Goal: Task Accomplishment & Management: Manage account settings

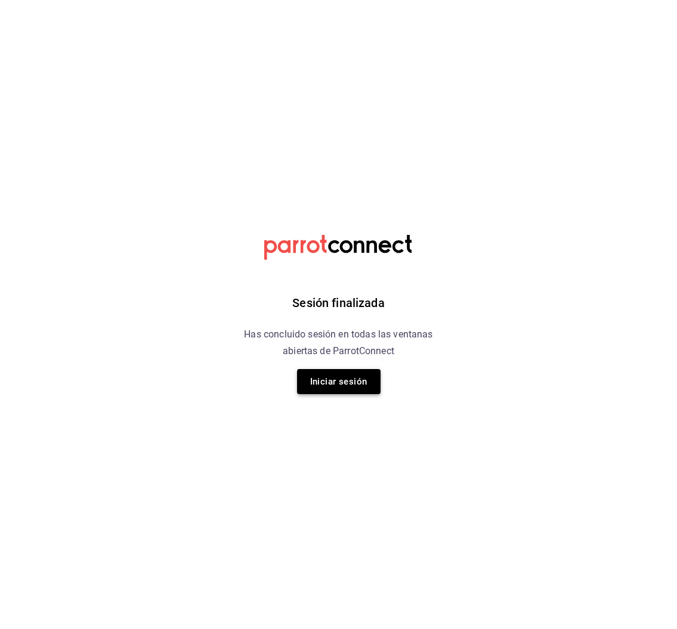
click at [344, 390] on button "Iniciar sesión" at bounding box center [339, 381] width 84 height 25
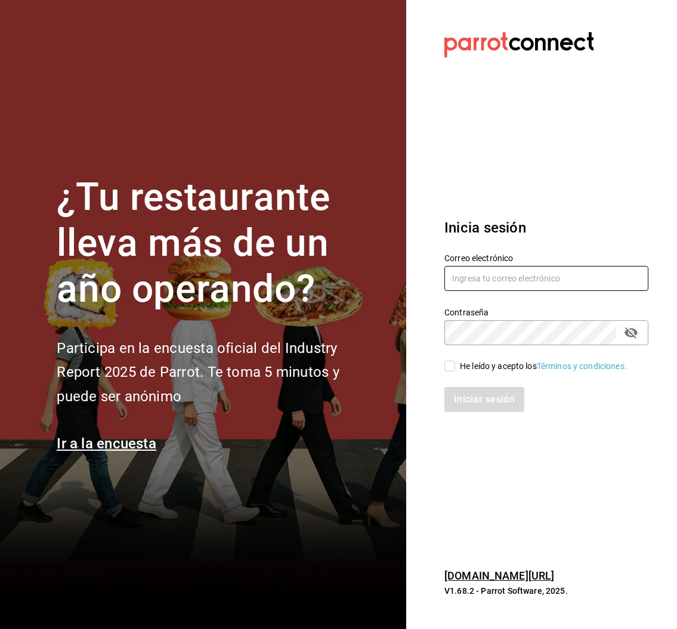
type input "analilia@mendl.mx"
click at [443, 368] on div "He leído y acepto los Términos y condiciones." at bounding box center [539, 358] width 218 height 27
click at [448, 368] on input "He leído y acepto los Términos y condiciones." at bounding box center [450, 366] width 11 height 11
checkbox input "true"
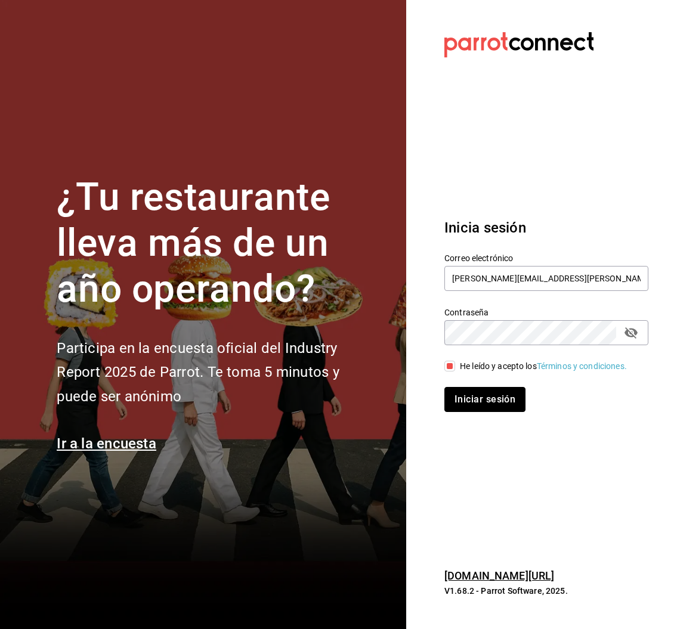
click at [471, 393] on button "Iniciar sesión" at bounding box center [485, 399] width 81 height 25
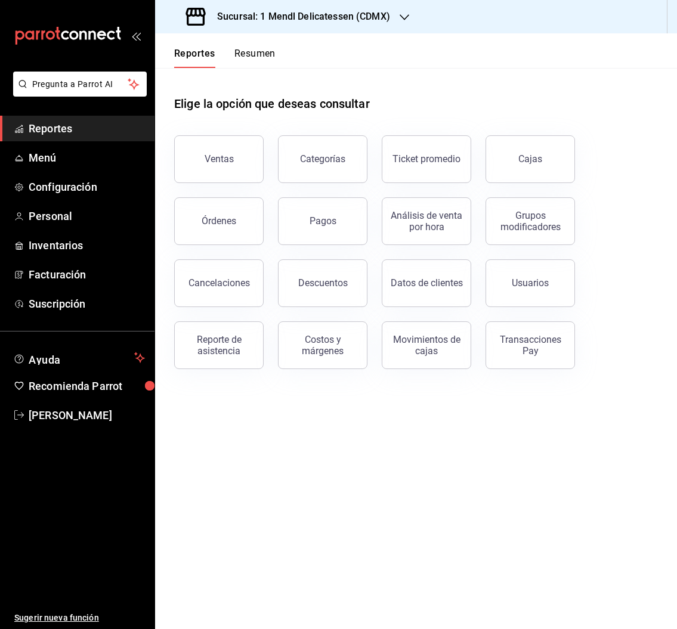
click at [530, 163] on div "Cajas" at bounding box center [531, 158] width 24 height 11
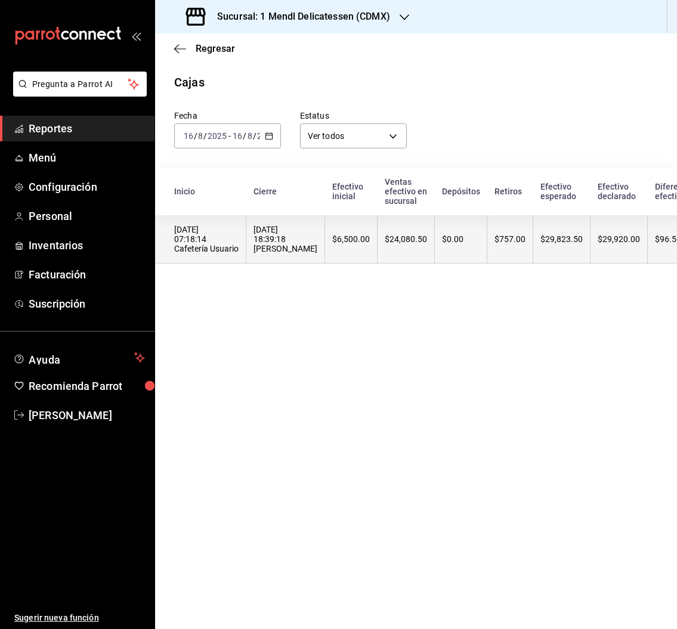
click at [412, 236] on div "$24,080.50" at bounding box center [406, 239] width 42 height 10
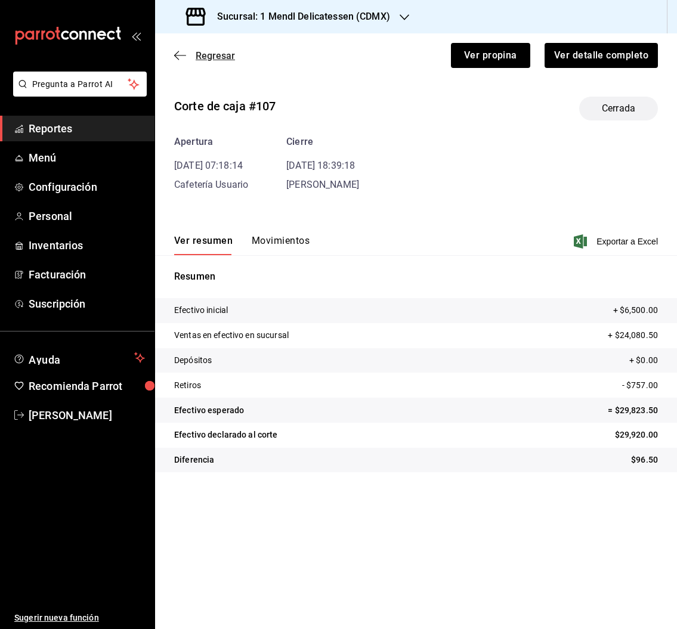
click at [205, 60] on span "Regresar" at bounding box center [215, 55] width 39 height 11
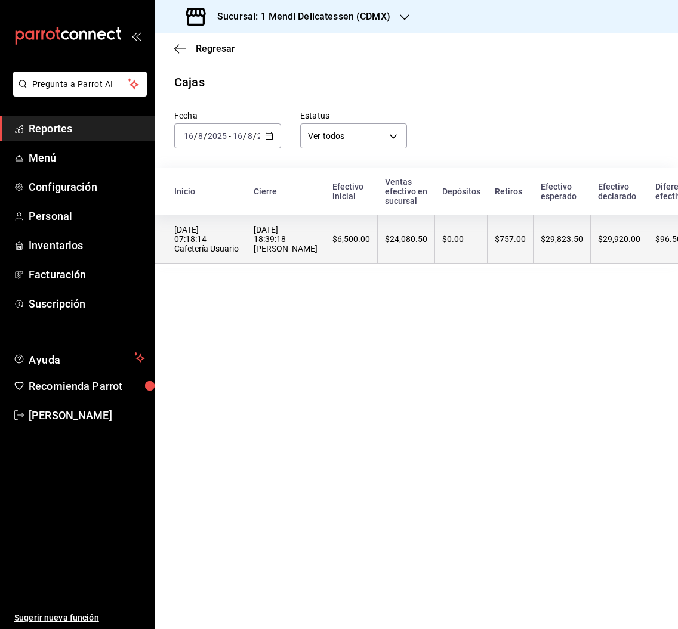
click at [497, 246] on th "$757.00" at bounding box center [510, 239] width 46 height 48
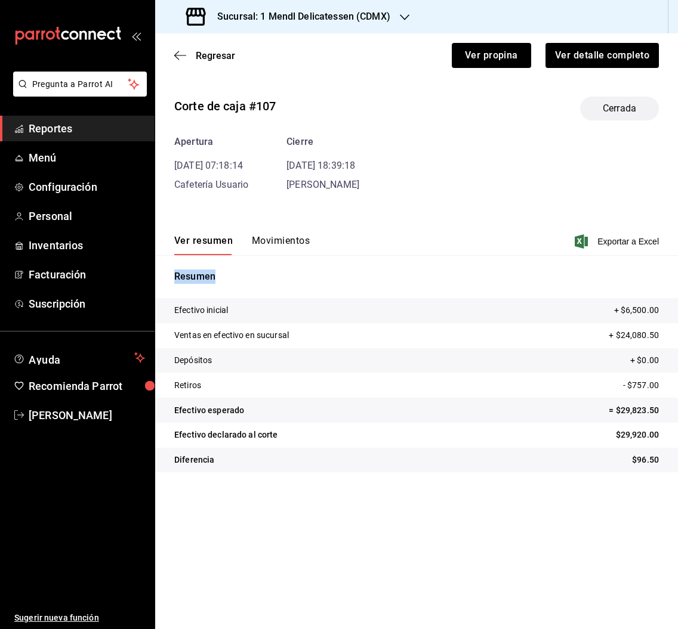
click at [286, 246] on button "Movimientos" at bounding box center [281, 245] width 58 height 20
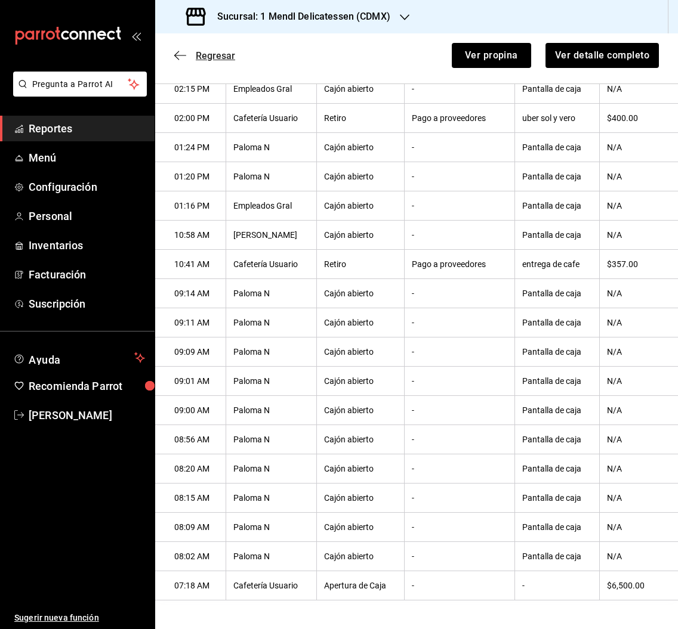
scroll to position [1329, 0]
click at [224, 57] on span "Regresar" at bounding box center [215, 55] width 39 height 11
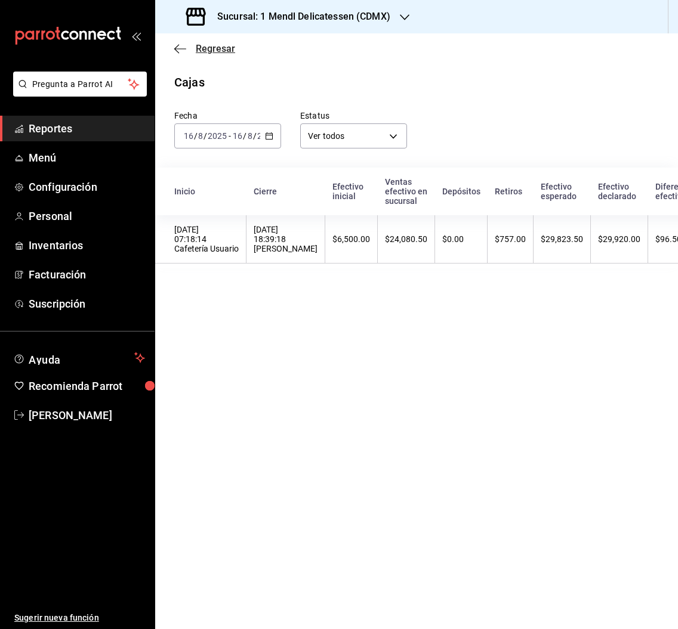
click at [191, 46] on span "Regresar" at bounding box center [204, 48] width 61 height 11
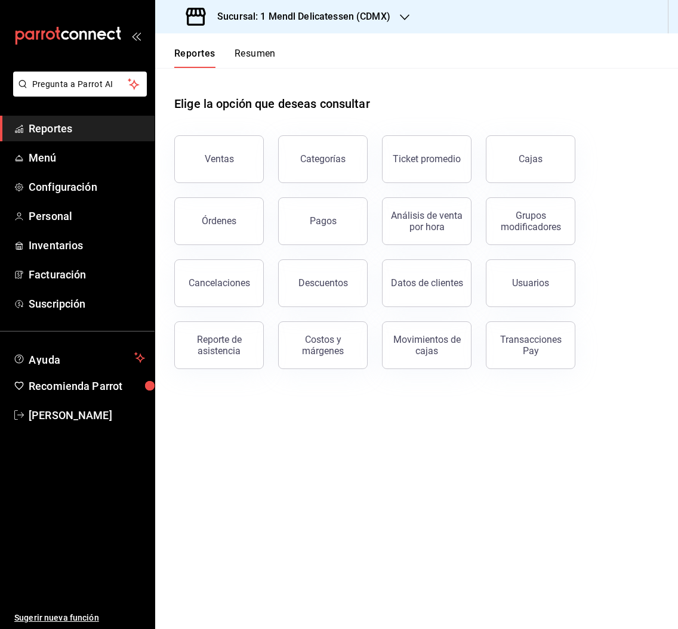
click at [339, 229] on button "Pagos" at bounding box center [323, 221] width 90 height 48
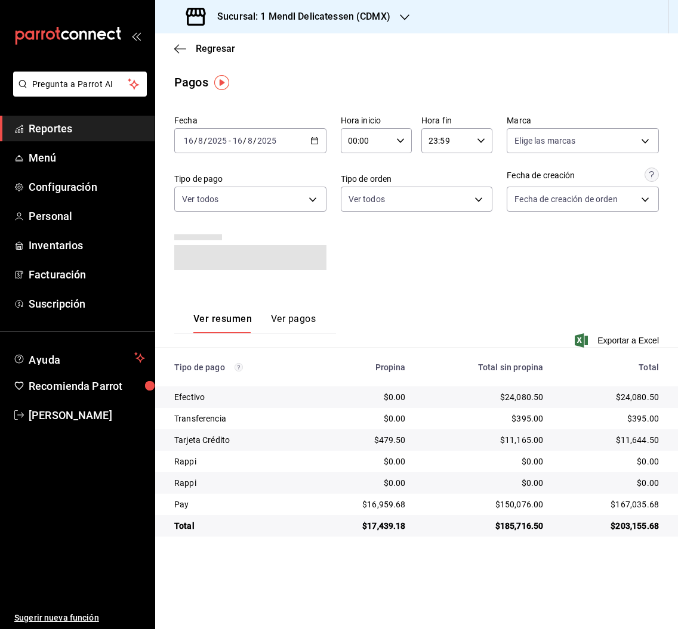
drag, startPoint x: 662, startPoint y: 276, endPoint x: 675, endPoint y: 275, distance: 13.2
click at [662, 276] on div "Fecha [DATE] [DATE] - [DATE] [DATE] Hora inicio 00:00 Hora inicio Hora fin 23:5…" at bounding box center [416, 323] width 523 height 427
